Goal: Task Accomplishment & Management: Manage account settings

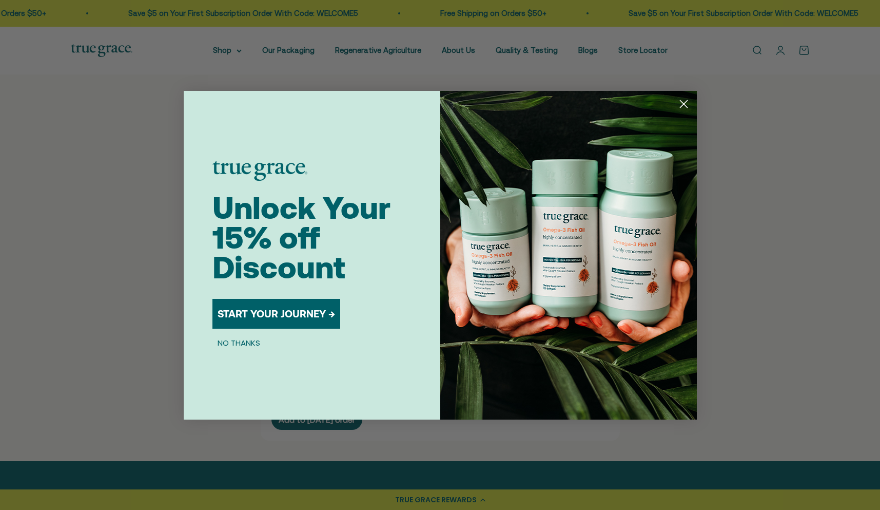
click at [681, 109] on circle "Close dialog" at bounding box center [683, 103] width 17 height 17
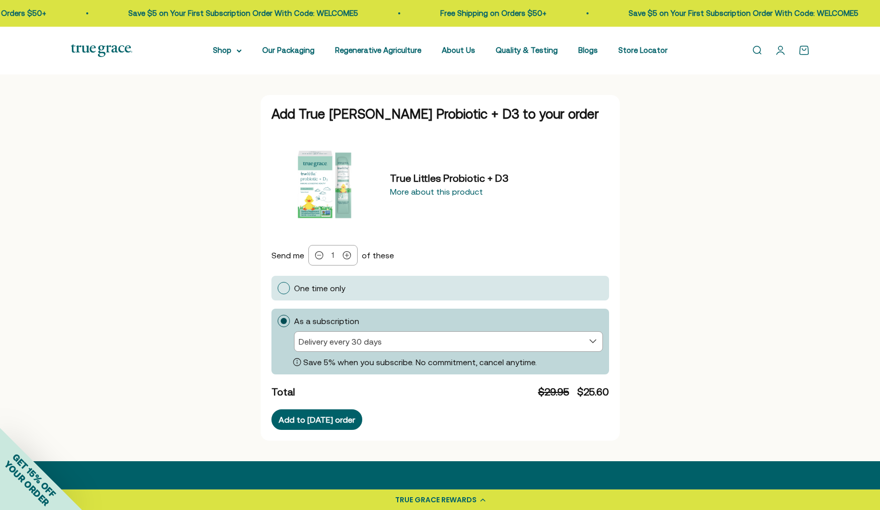
click at [684, 102] on div "Add True Littles Probiotic + D3 to your order True Littles Probiotic + D3 More …" at bounding box center [440, 268] width 880 height 354
click at [416, 192] on div "More about this product" at bounding box center [436, 191] width 93 height 8
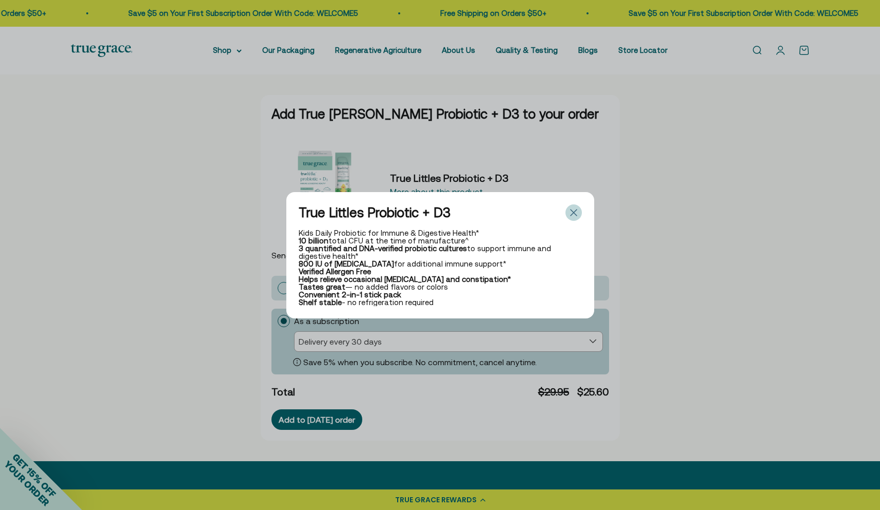
click at [576, 210] on icon "True Littles Probiotic + D3" at bounding box center [573, 212] width 7 height 7
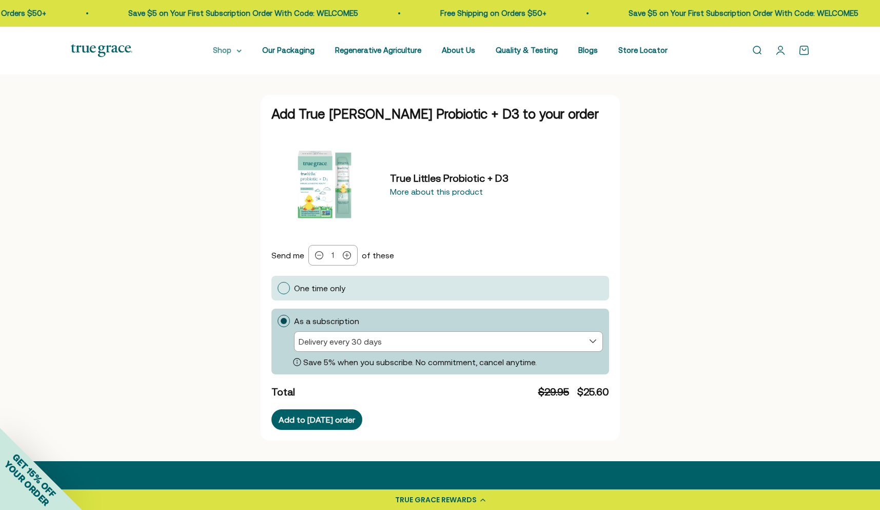
click at [242, 48] on summary "Shop" at bounding box center [227, 50] width 29 height 12
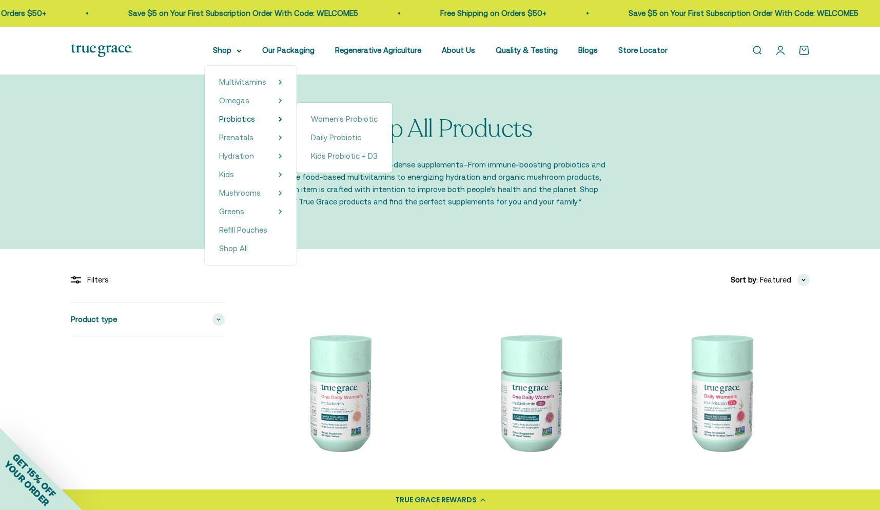
click at [244, 119] on span "Probiotics" at bounding box center [237, 118] width 36 height 9
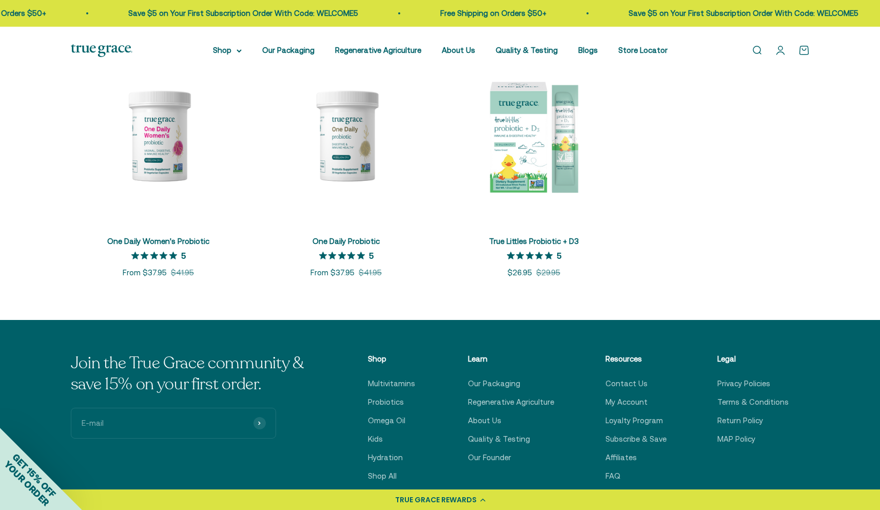
scroll to position [243, 0]
click at [169, 144] on img at bounding box center [159, 135] width 176 height 176
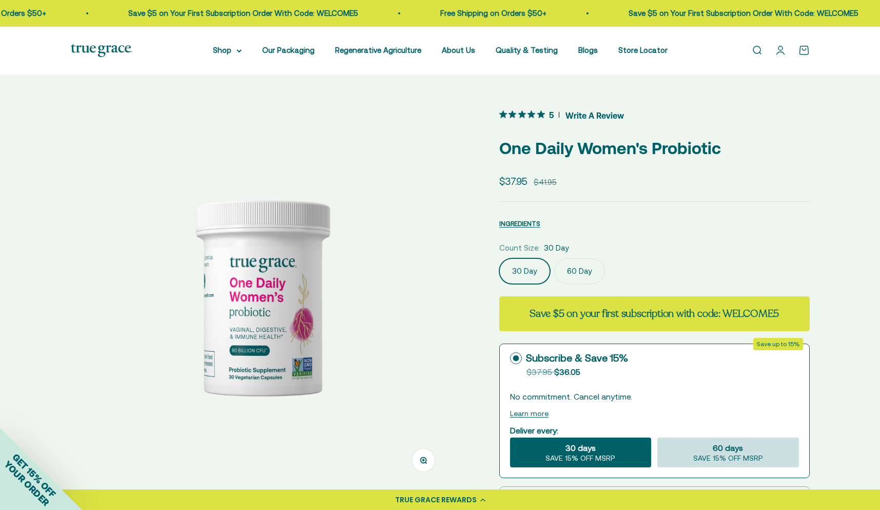
click at [768, 455] on div "60 days SAVE 15% OFF MSRP" at bounding box center [727, 452] width 141 height 30
click at [657, 437] on input "60 days SAVE 15% OFF MSRP" at bounding box center [657, 437] width 1 height 1
radio input "true"
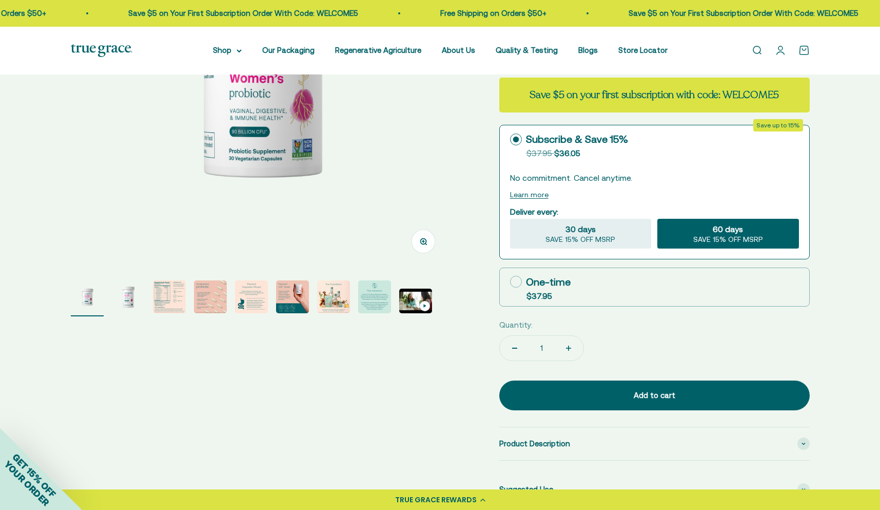
scroll to position [220, 0]
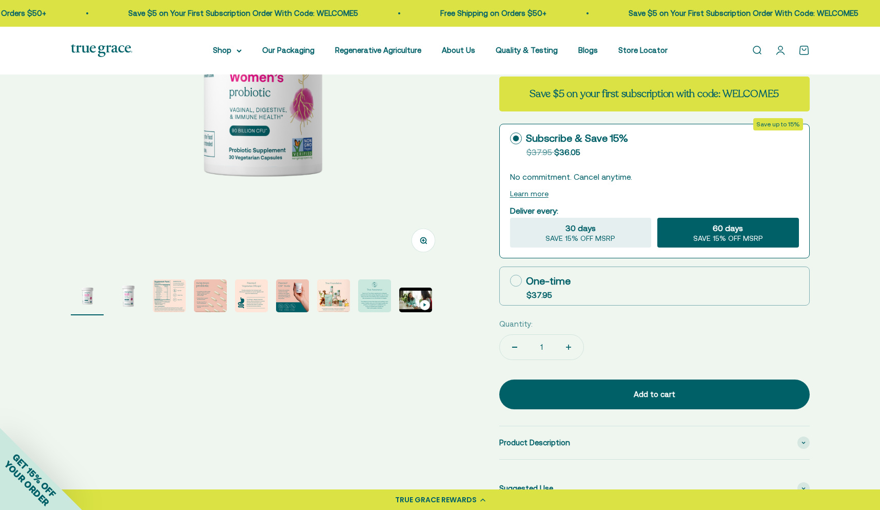
click at [516, 278] on icon at bounding box center [516, 281] width 12 height 12
click at [510, 280] on input "One-time $37.95" at bounding box center [510, 280] width 1 height 1
radio input "true"
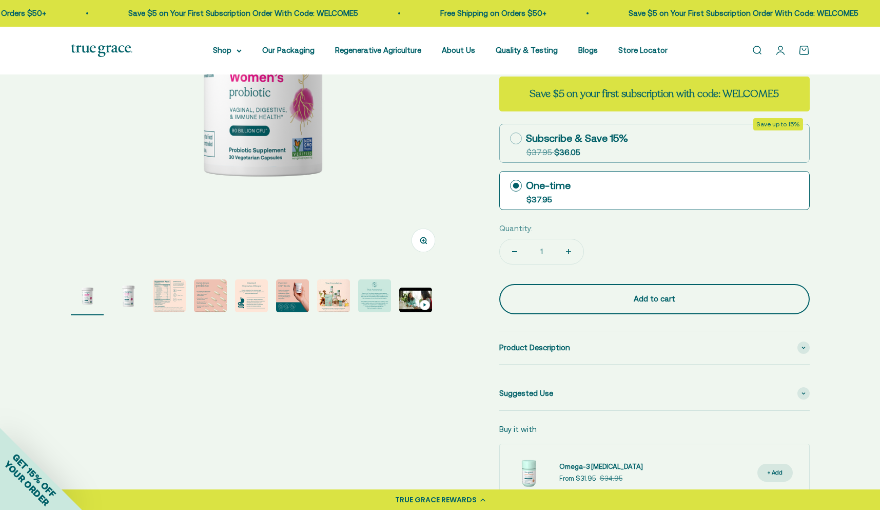
click at [646, 297] on div "Add to cart" at bounding box center [654, 299] width 269 height 12
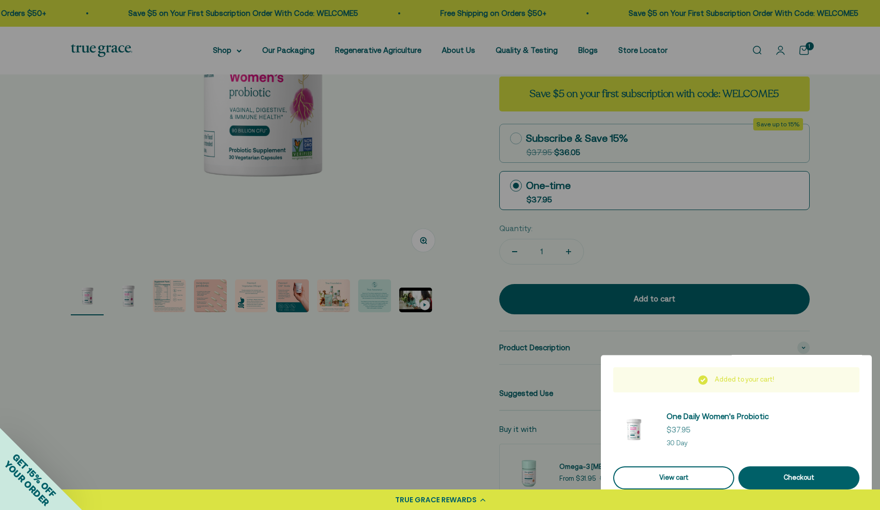
click at [675, 475] on link "View cart" at bounding box center [673, 477] width 121 height 23
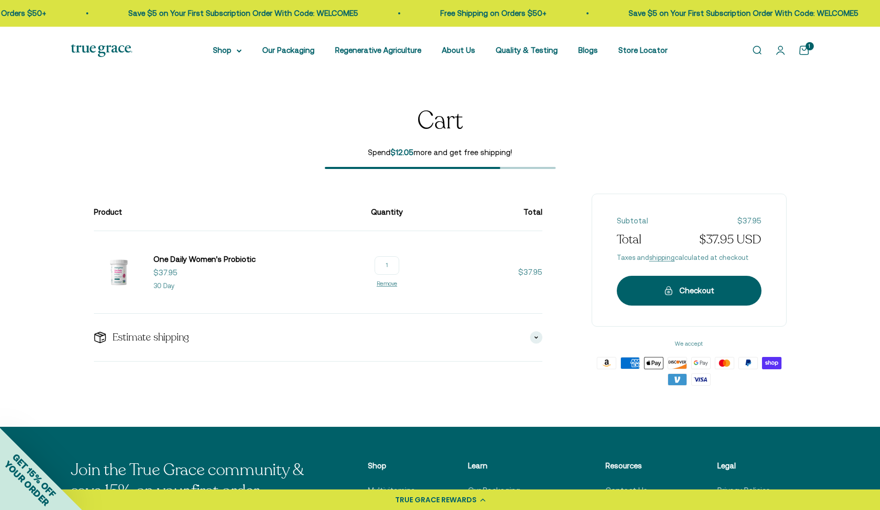
click at [0, 0] on slot "1" at bounding box center [0, 0] width 0 height 0
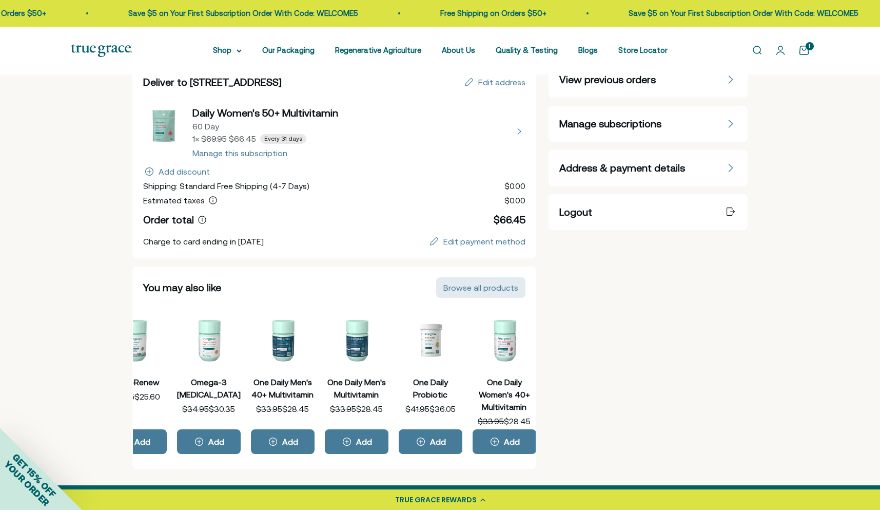
scroll to position [119, 0]
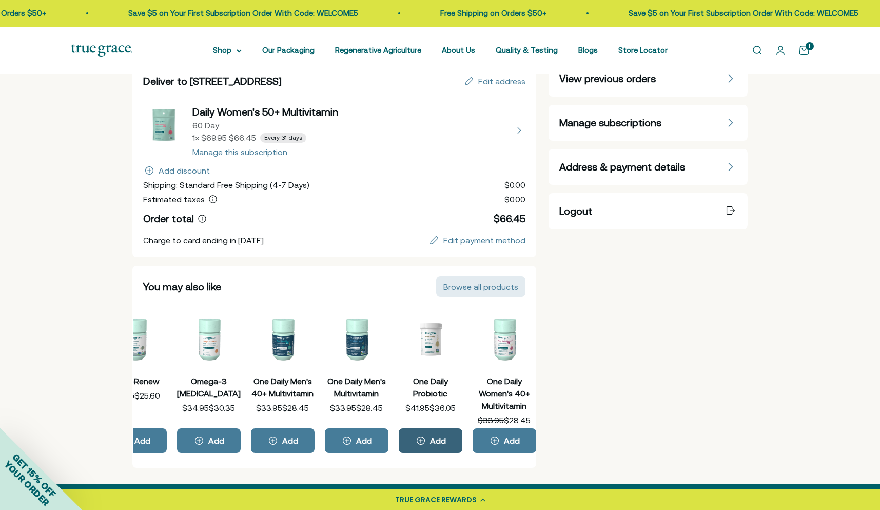
click at [443, 436] on div "Add" at bounding box center [438, 440] width 16 height 8
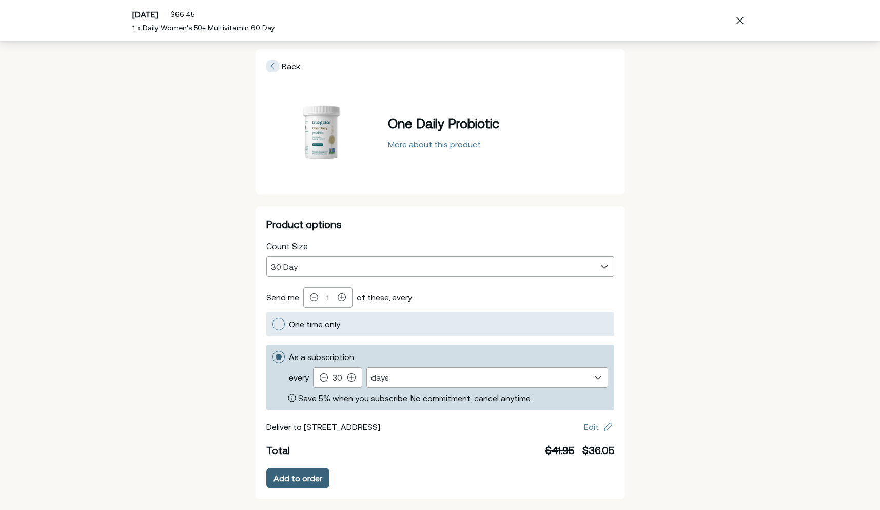
click at [307, 479] on div "Add to order" at bounding box center [298, 478] width 49 height 8
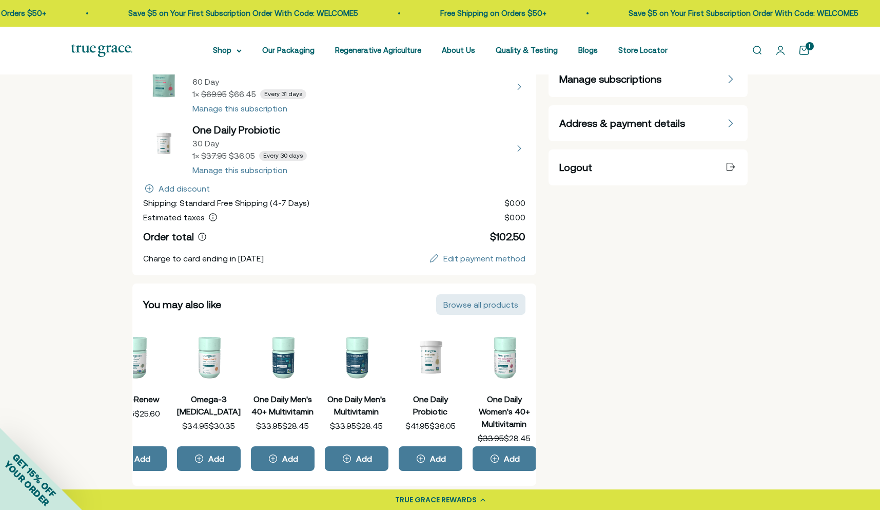
scroll to position [194, 0]
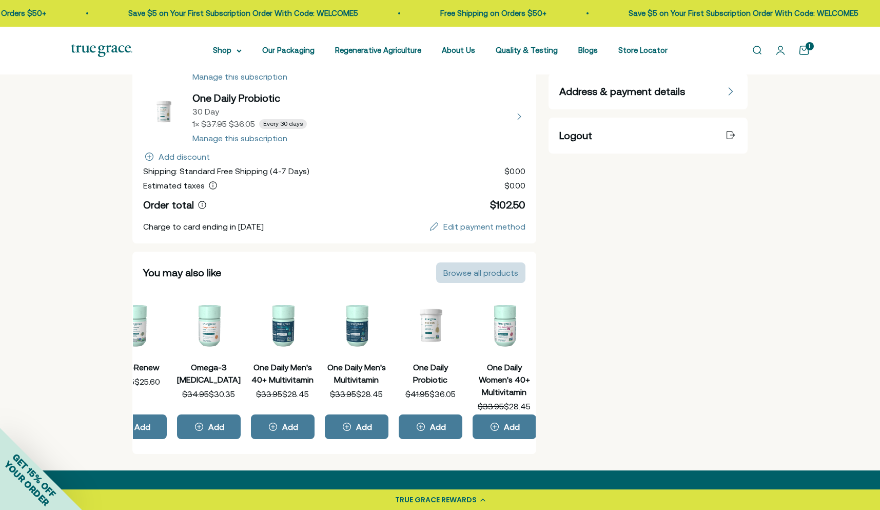
click at [472, 272] on div "Browse all products" at bounding box center [480, 272] width 75 height 8
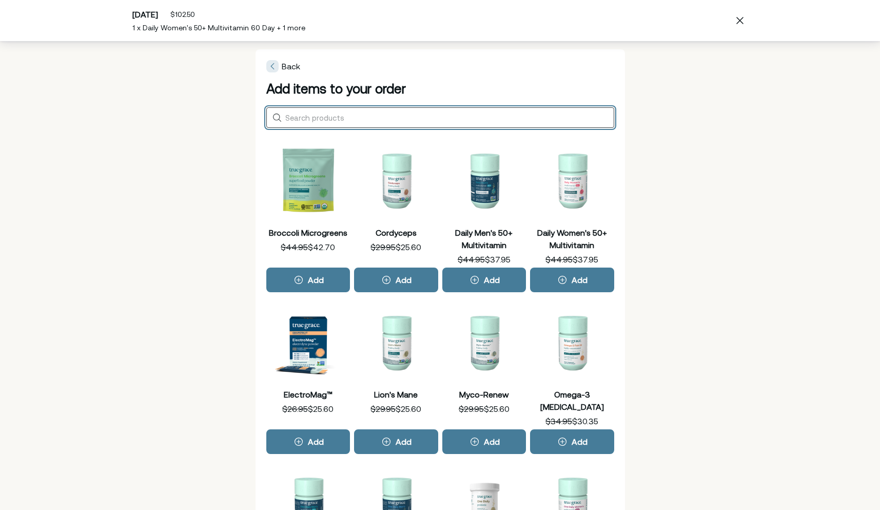
click at [346, 115] on input "Search products" at bounding box center [447, 117] width 324 height 9
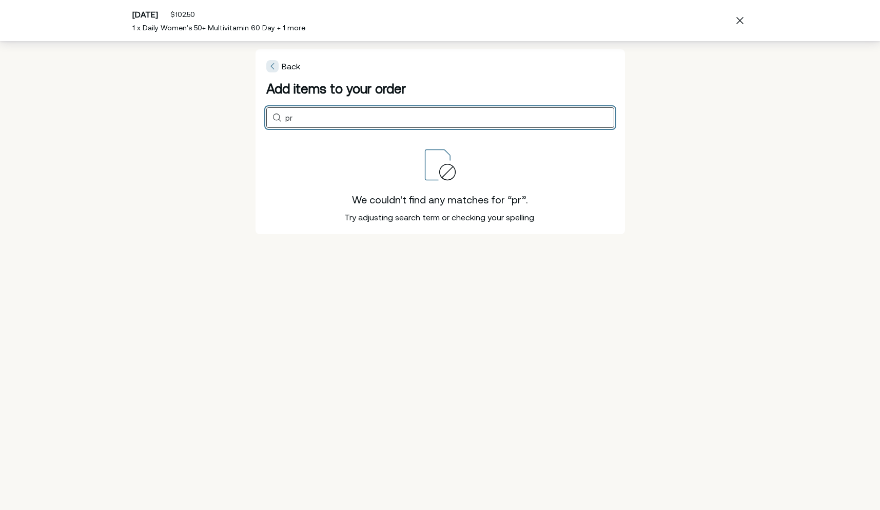
type input "p"
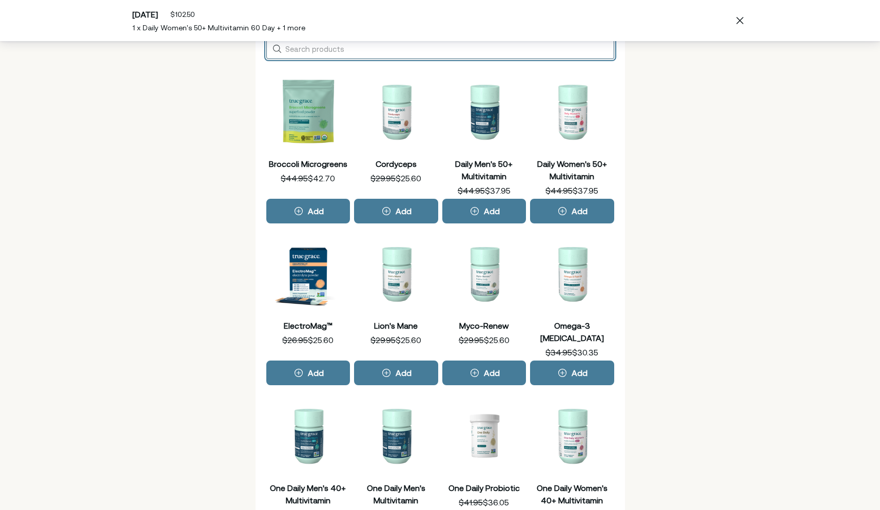
scroll to position [143, 0]
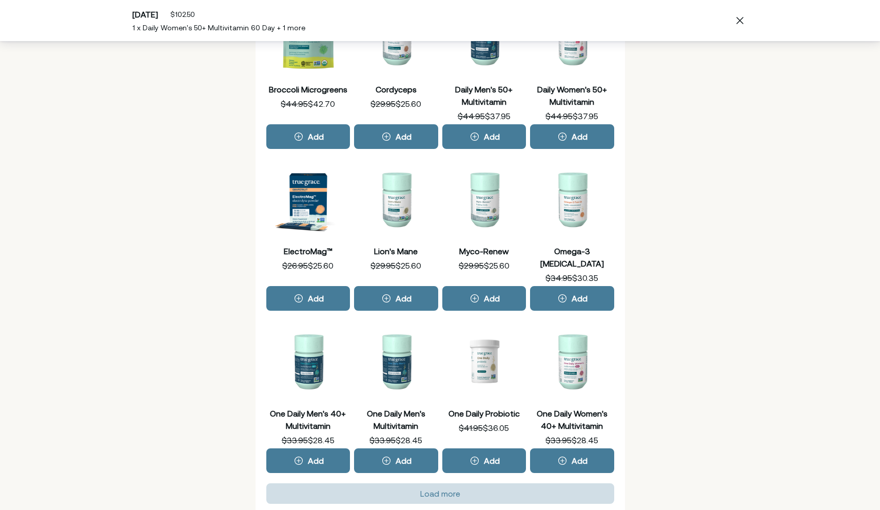
click at [428, 489] on div "Load more" at bounding box center [440, 493] width 40 height 8
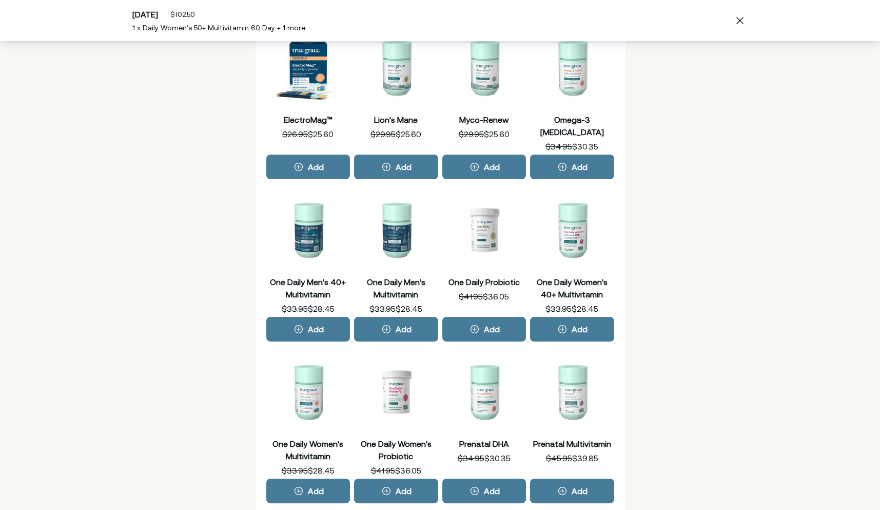
scroll to position [290, 0]
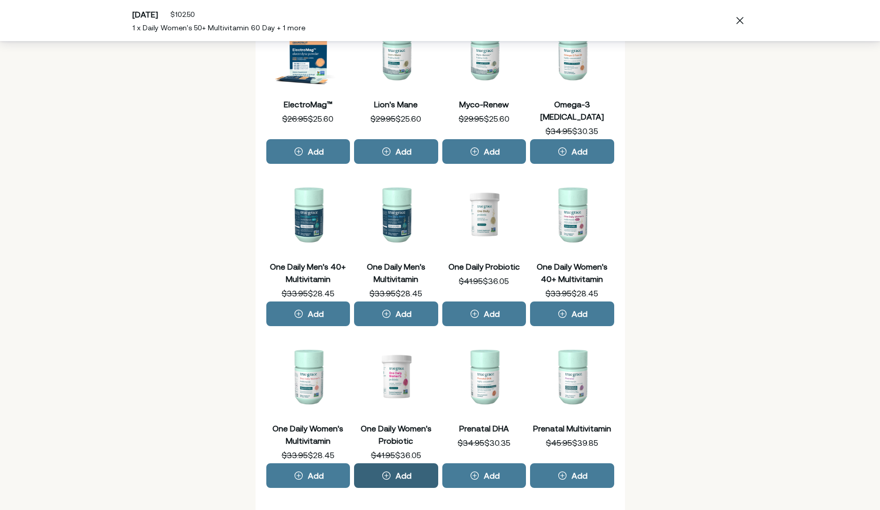
click at [398, 471] on div "Add" at bounding box center [404, 475] width 16 height 8
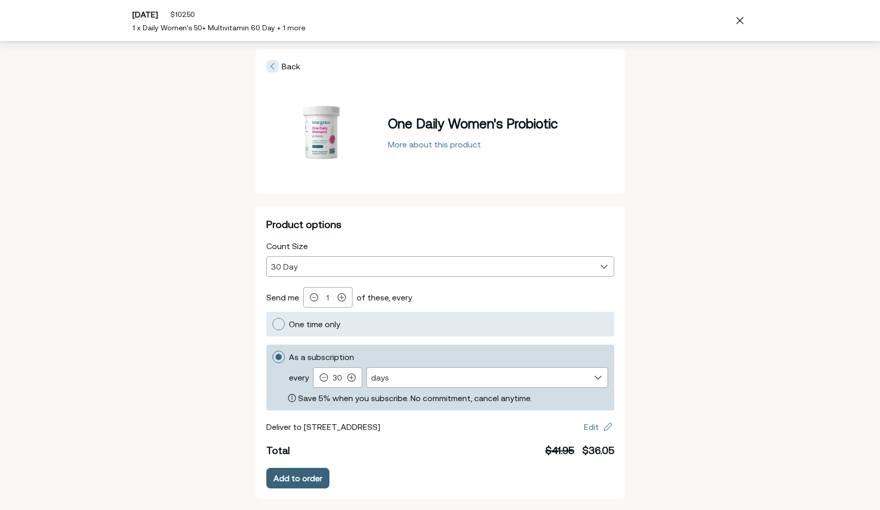
click at [290, 478] on div "Add to order" at bounding box center [298, 478] width 49 height 8
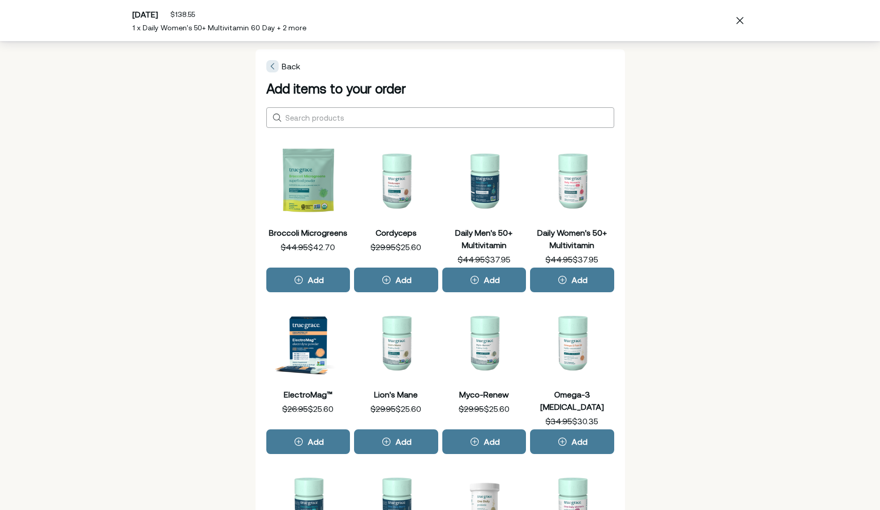
click at [272, 66] on icon at bounding box center [272, 66] width 4 height 8
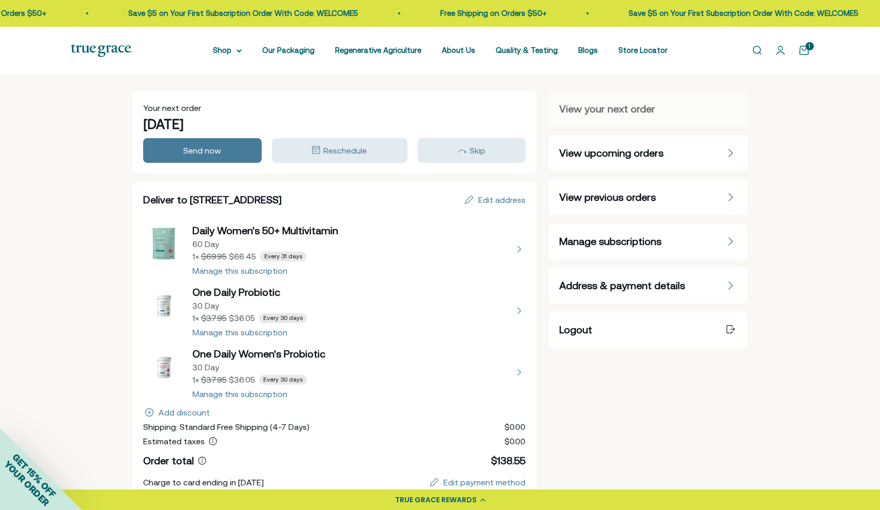
click at [520, 307] on button "view details about One Daily Probiotic 30 Day 1 × $36.05 Every 30 days" at bounding box center [334, 310] width 383 height 51
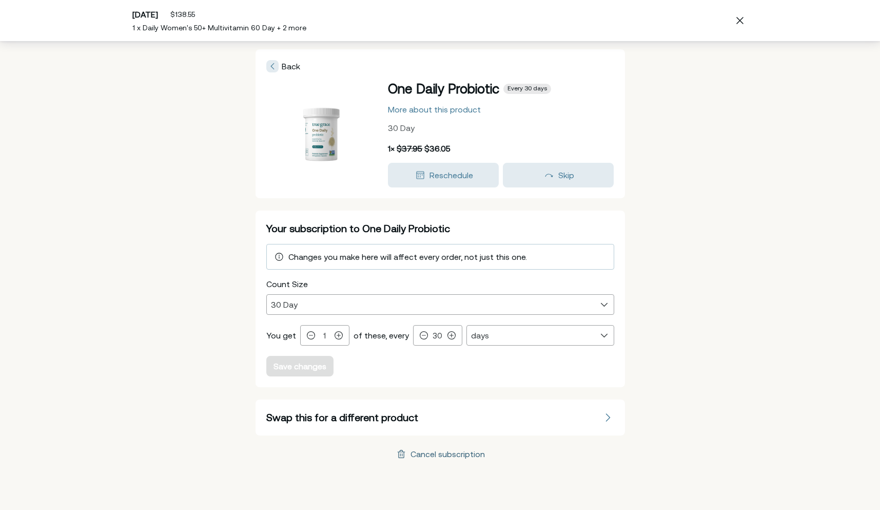
click at [474, 457] on div "Cancel subscription" at bounding box center [448, 454] width 74 height 8
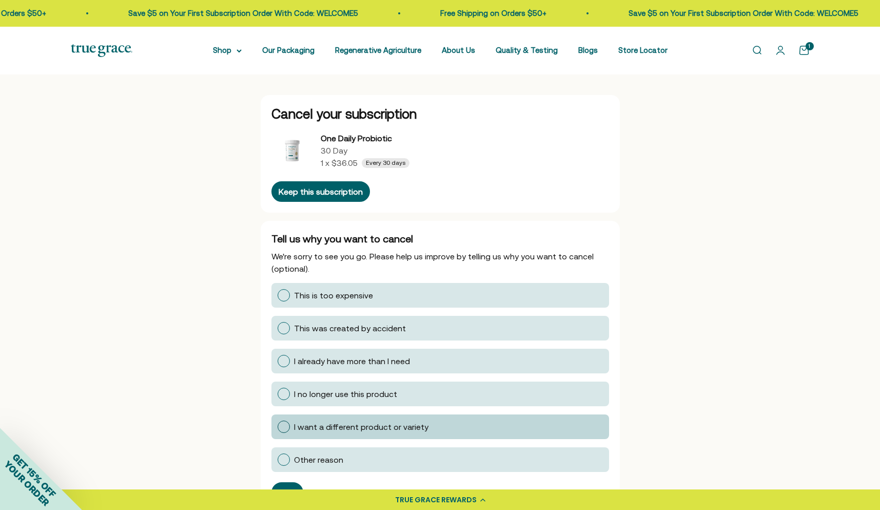
click at [284, 422] on div at bounding box center [284, 426] width 12 height 12
click at [277, 426] on input "I want a different product or variety" at bounding box center [277, 426] width 0 height 0
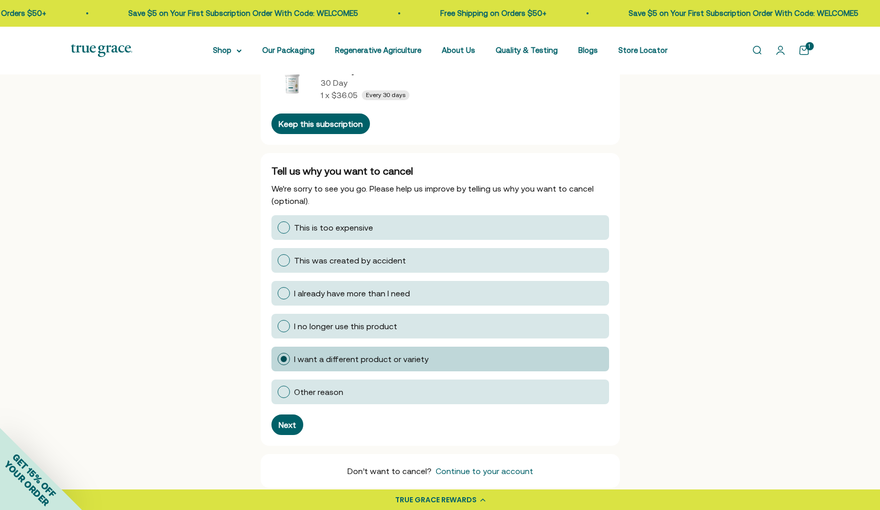
scroll to position [71, 0]
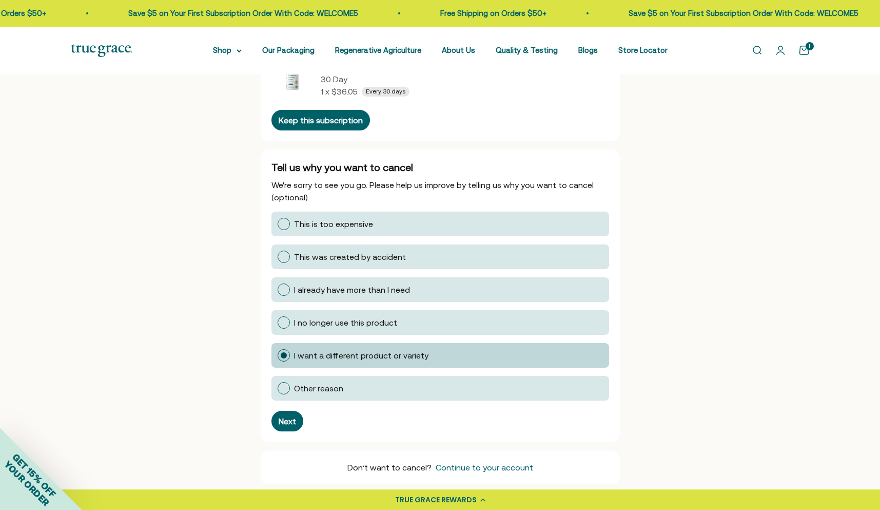
click at [284, 422] on div "Next" at bounding box center [287, 421] width 17 height 8
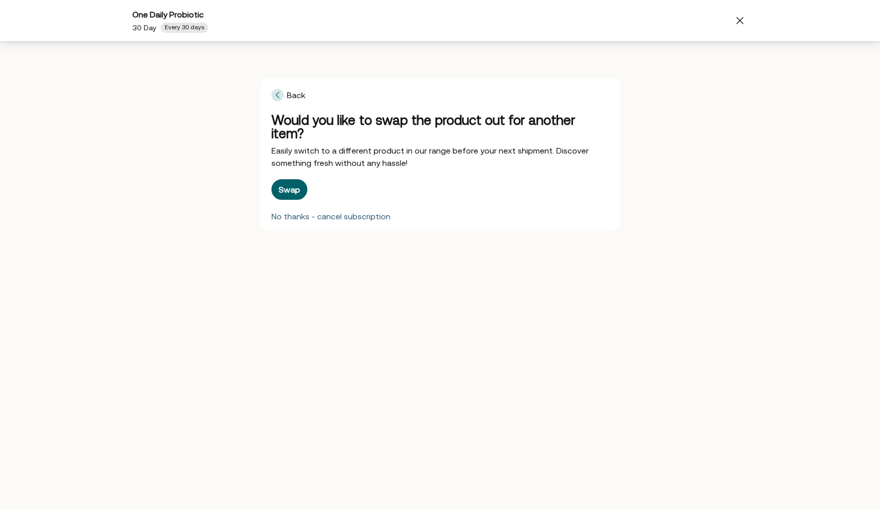
click at [297, 212] on div "No thanks - cancel subscription" at bounding box center [330, 216] width 119 height 8
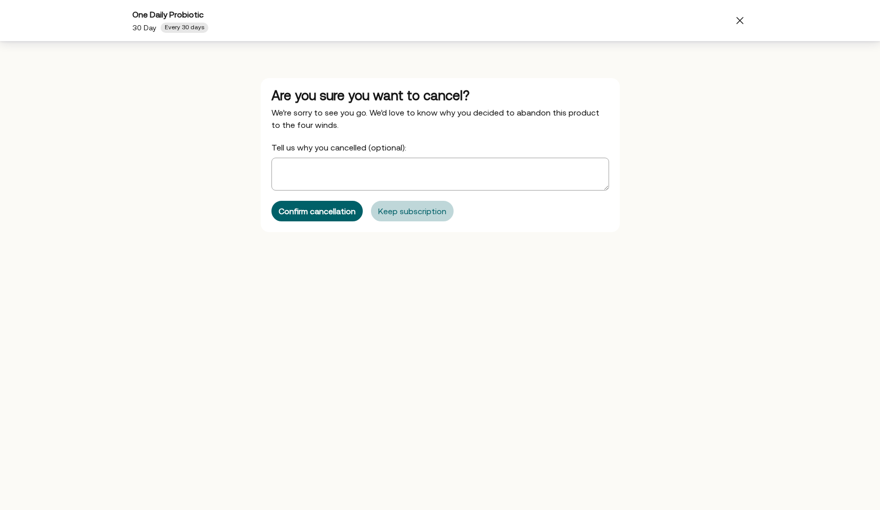
click at [404, 208] on div "Keep subscription" at bounding box center [412, 211] width 68 height 8
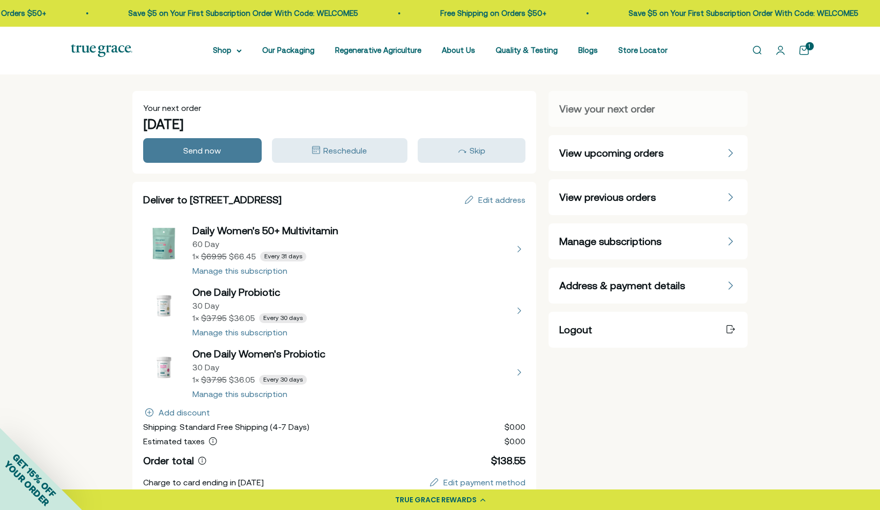
click at [523, 306] on button "view details about One Daily Probiotic 30 Day 1 × $36.05 Every 30 days" at bounding box center [334, 310] width 383 height 51
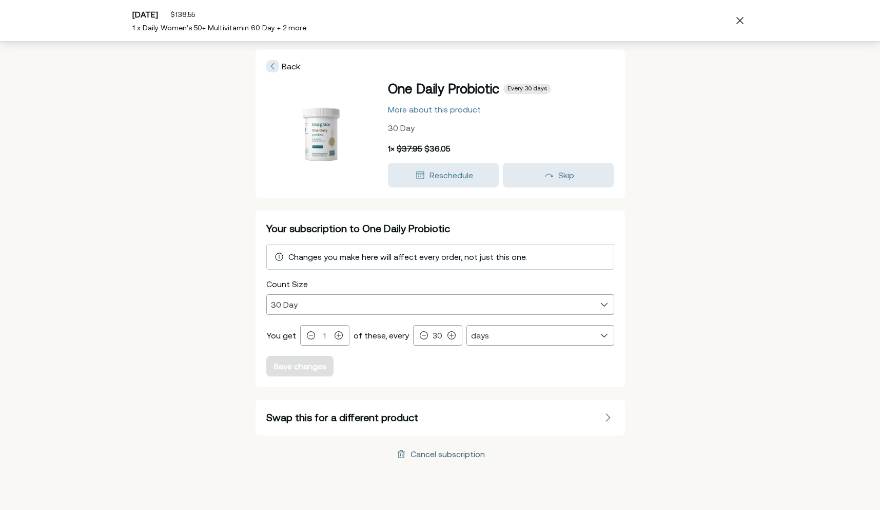
click at [432, 457] on div "Cancel subscription" at bounding box center [448, 454] width 74 height 8
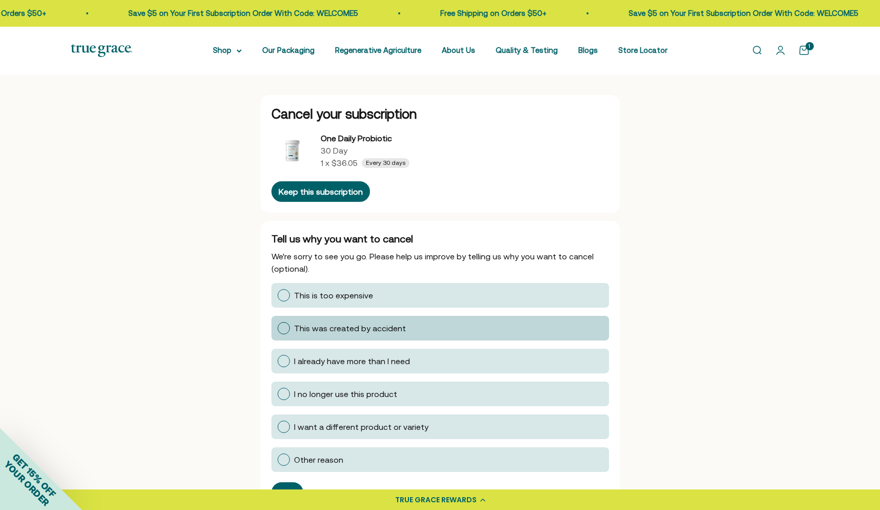
click at [284, 328] on div at bounding box center [284, 328] width 12 height 12
click at [277, 328] on input "This was created by accident" at bounding box center [277, 328] width 0 height 0
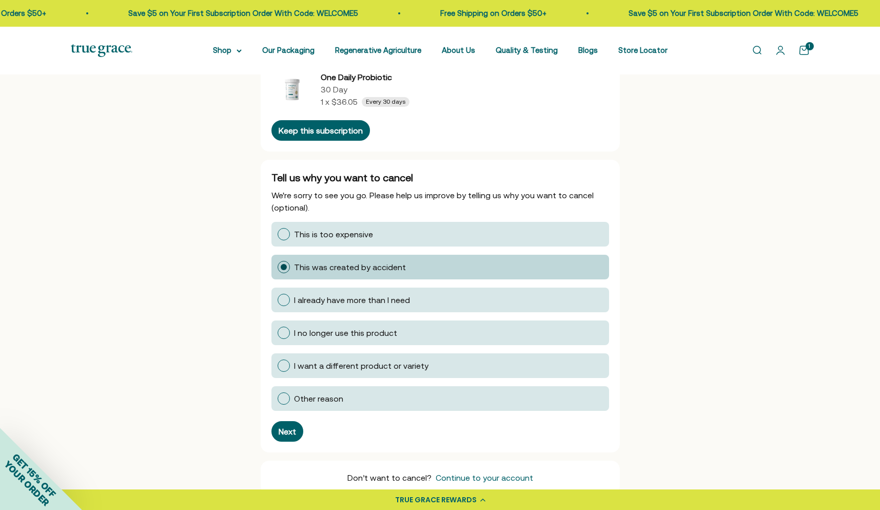
scroll to position [62, 0]
click at [288, 423] on button "Next" at bounding box center [287, 430] width 32 height 21
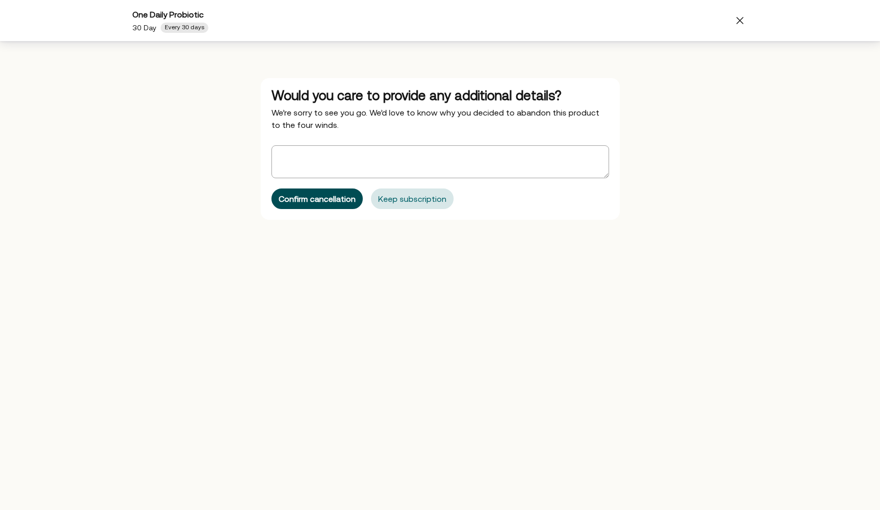
click at [342, 201] on div "Confirm cancellation" at bounding box center [317, 199] width 77 height 8
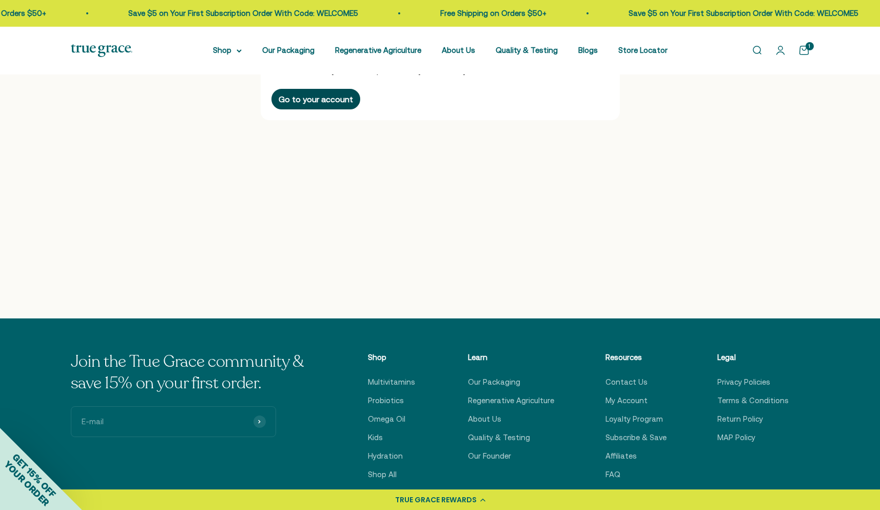
click at [316, 99] on div "Go to your account" at bounding box center [316, 99] width 74 height 8
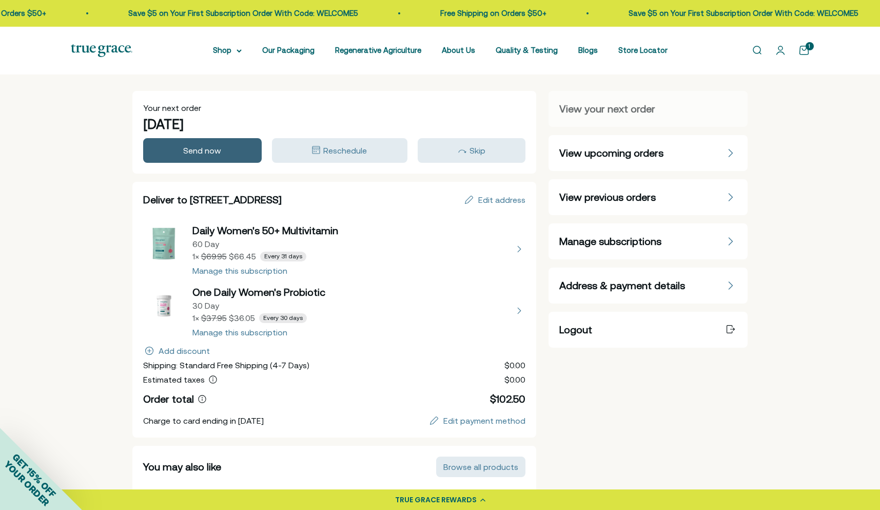
click at [212, 156] on div "Send now" at bounding box center [202, 150] width 38 height 12
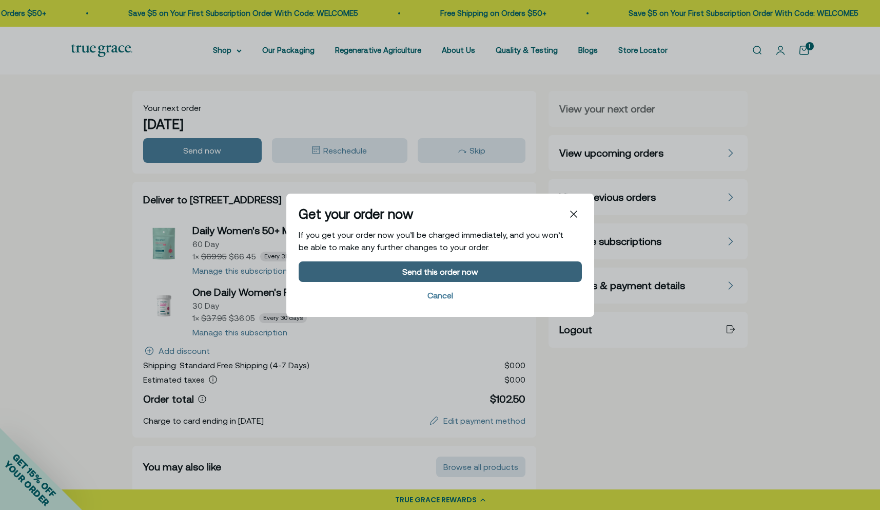
click at [414, 273] on div "Send this order now" at bounding box center [440, 271] width 76 height 8
